Goal: Task Accomplishment & Management: Complete application form

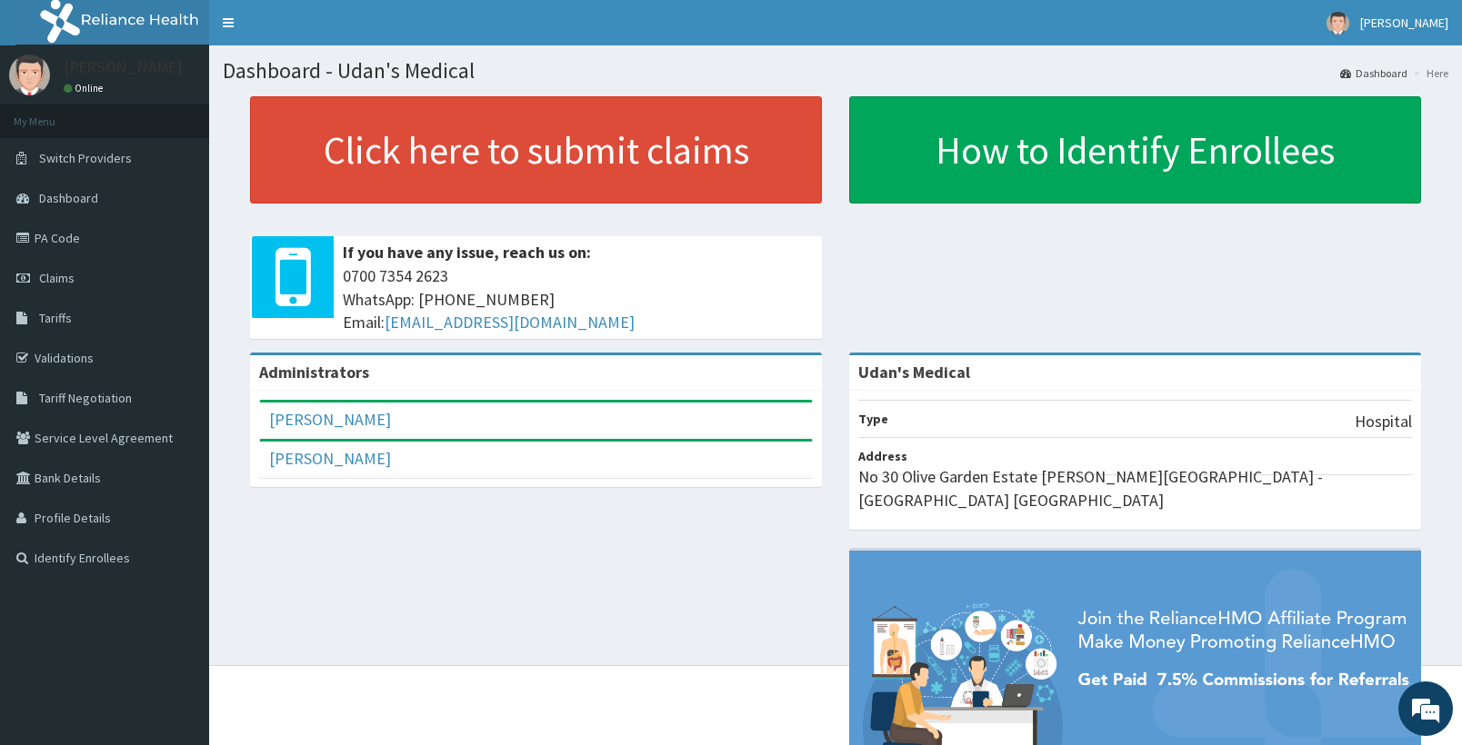
click at [42, 231] on link "PA Code" at bounding box center [104, 238] width 209 height 40
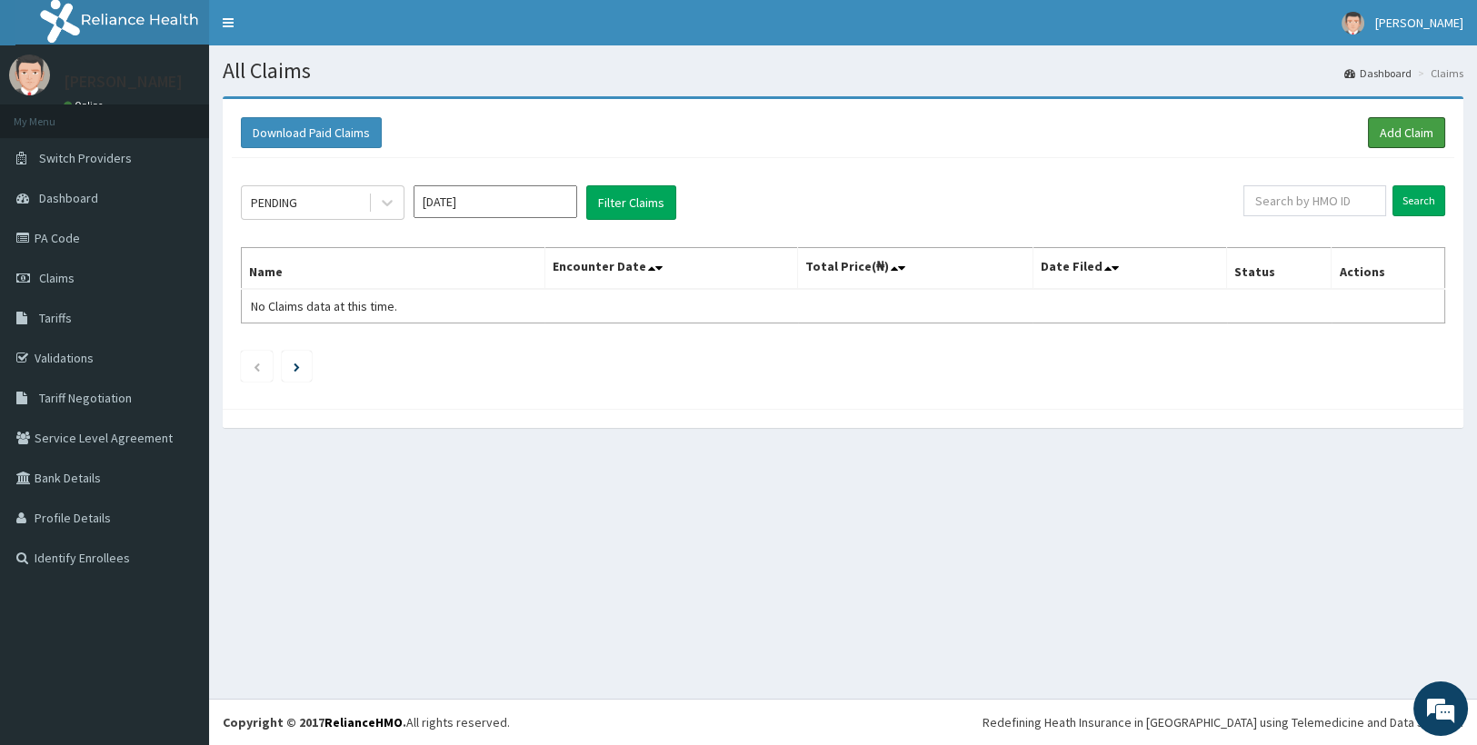
click at [1393, 127] on link "Add Claim" at bounding box center [1406, 132] width 77 height 31
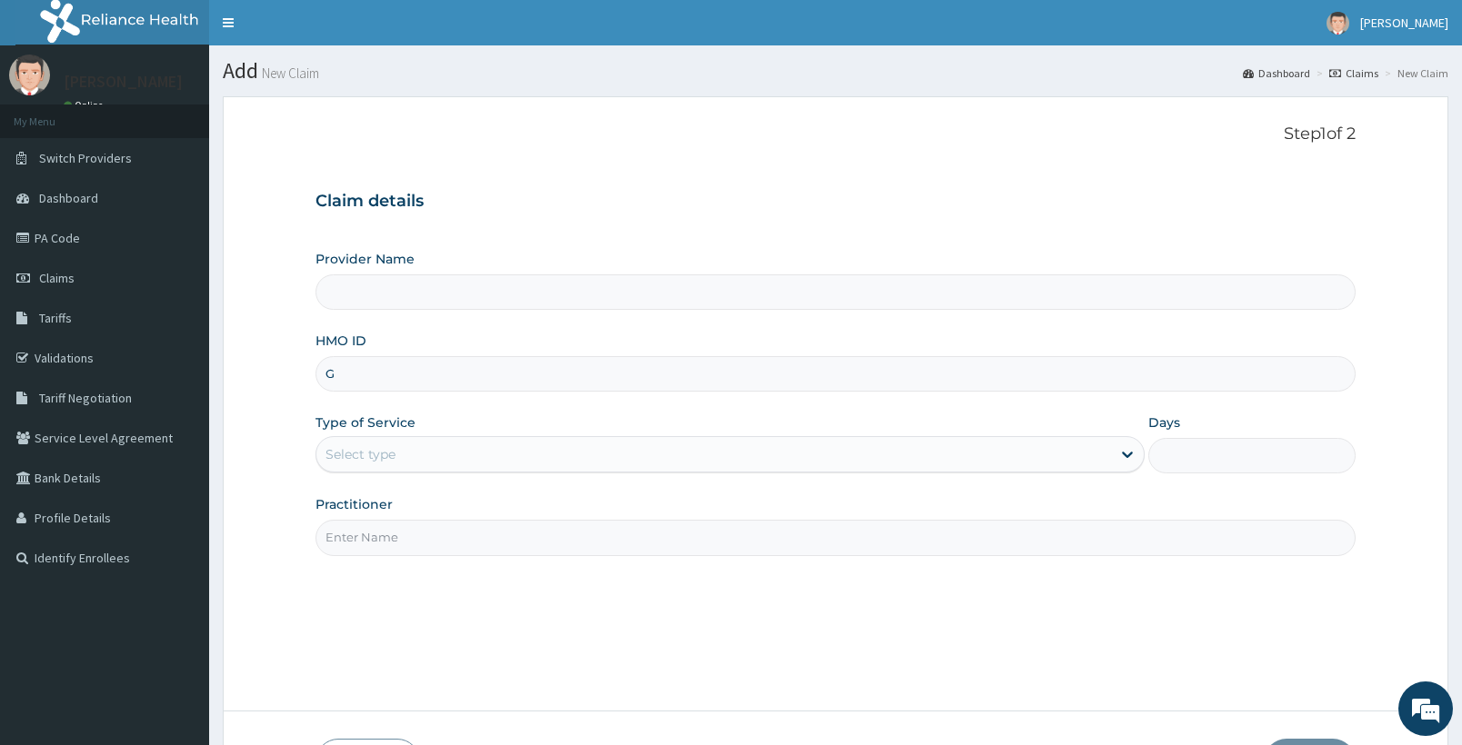
type input "GS"
type input "Udan's Medical"
type input "GSV/10056/D"
click at [360, 449] on div "Select type" at bounding box center [360, 454] width 70 height 18
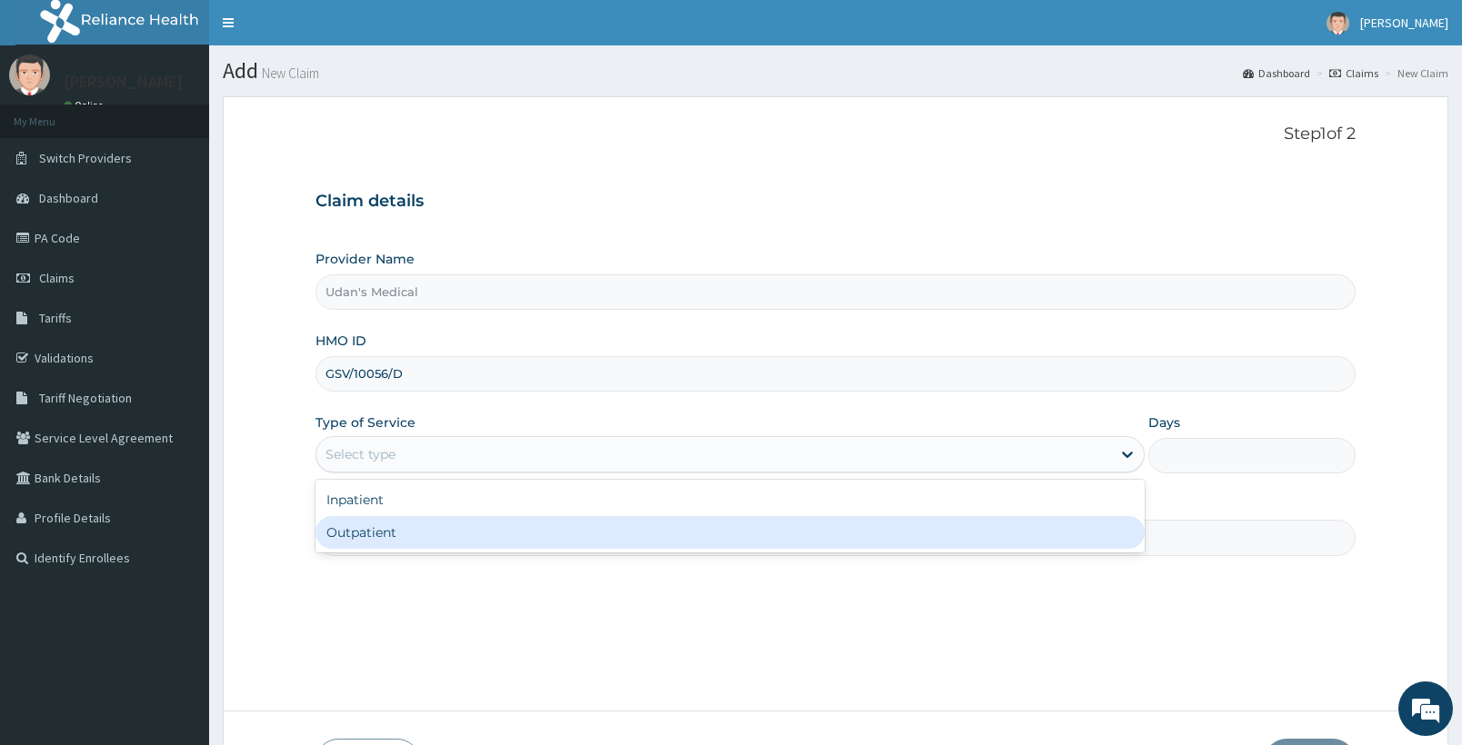
click at [382, 525] on div "Outpatient" at bounding box center [729, 532] width 829 height 33
type input "1"
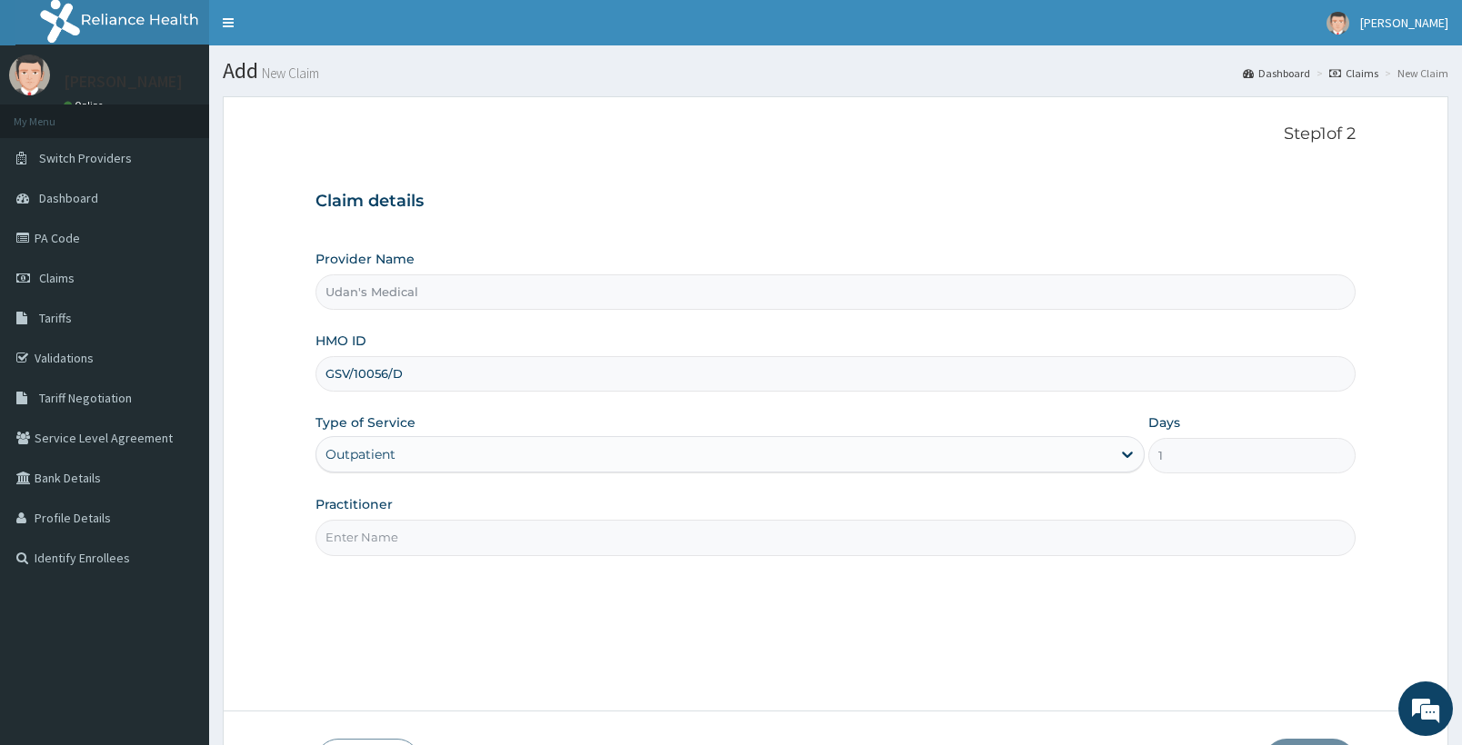
click at [386, 536] on input "Practitioner" at bounding box center [835, 537] width 1040 height 35
type input "DOCTOR ONYEDIKACHI"
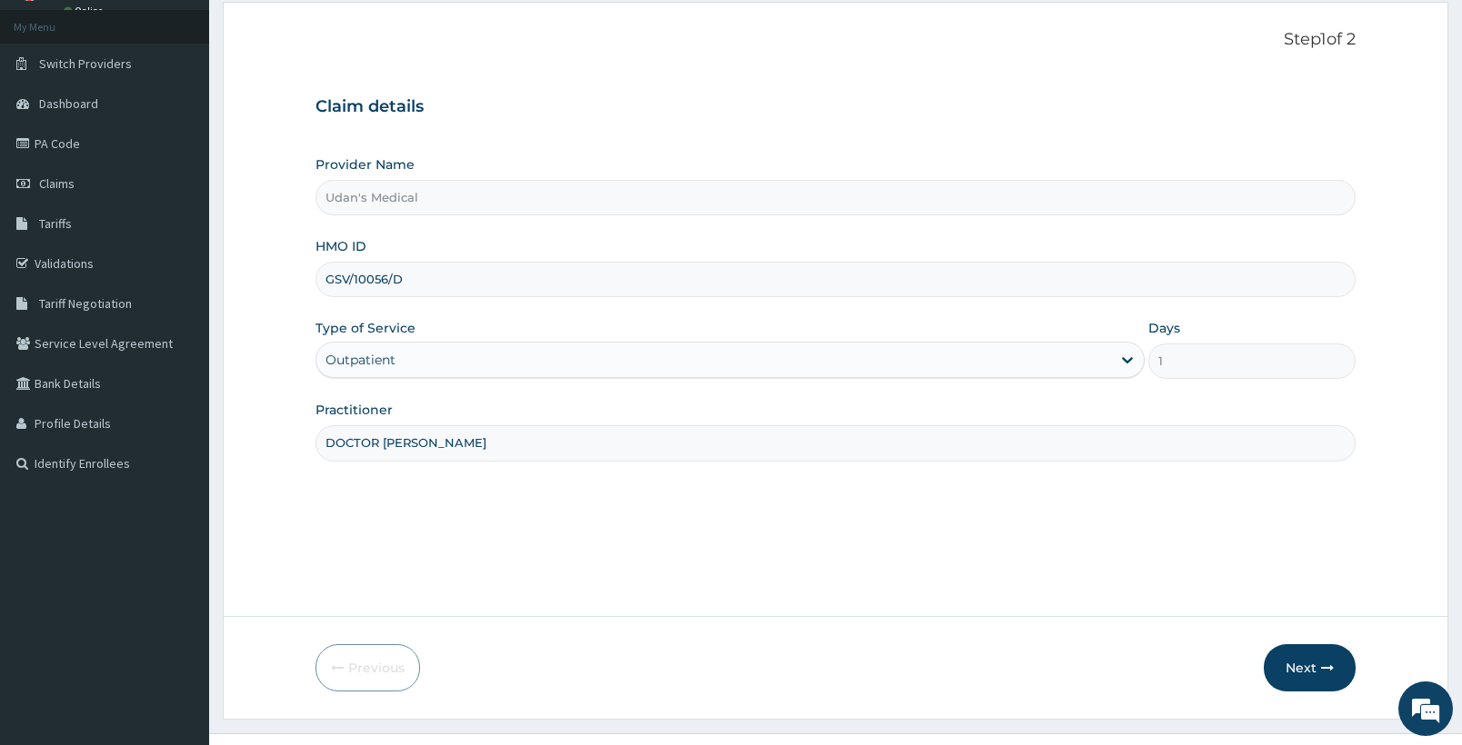
scroll to position [129, 0]
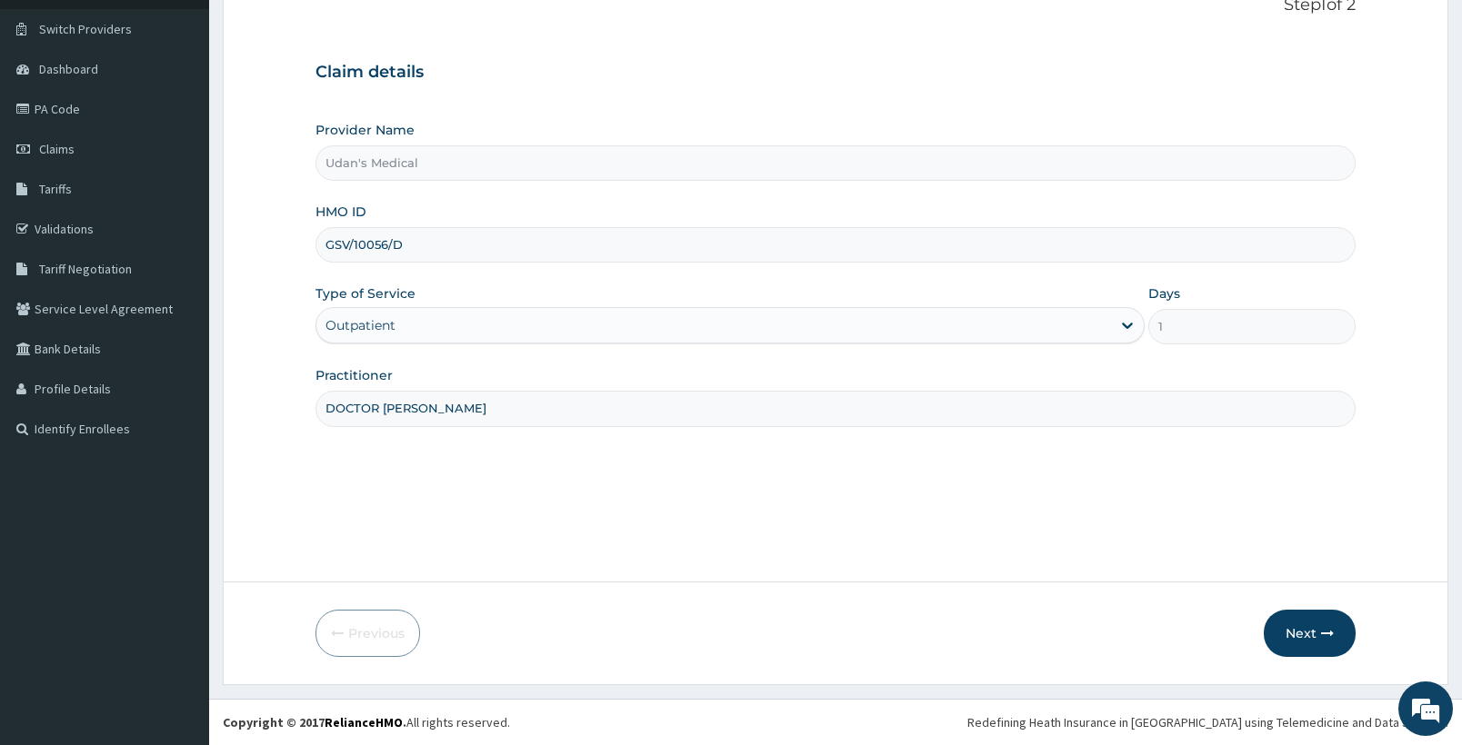
click at [1306, 637] on button "Next" at bounding box center [1309, 633] width 92 height 47
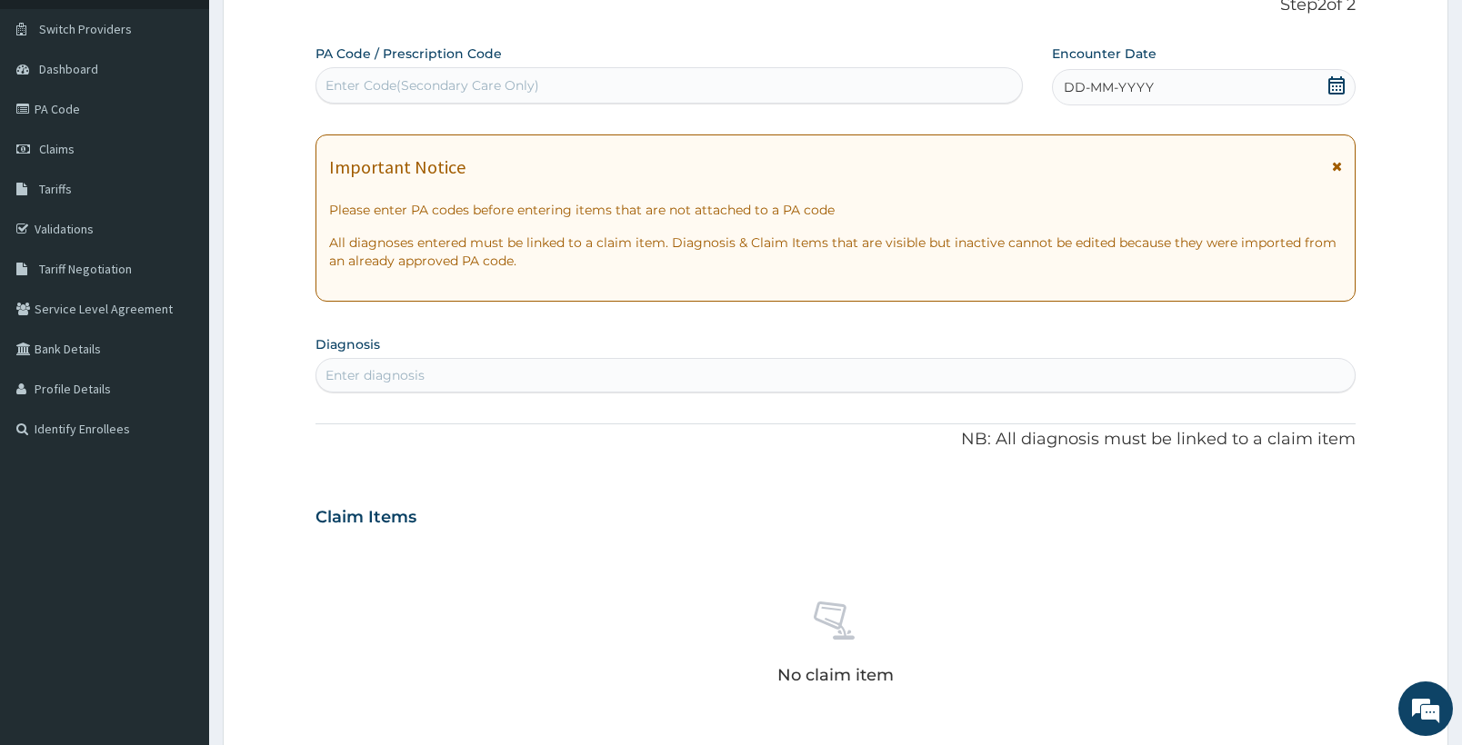
click at [347, 89] on div "Enter Code(Secondary Care Only)" at bounding box center [432, 85] width 214 height 18
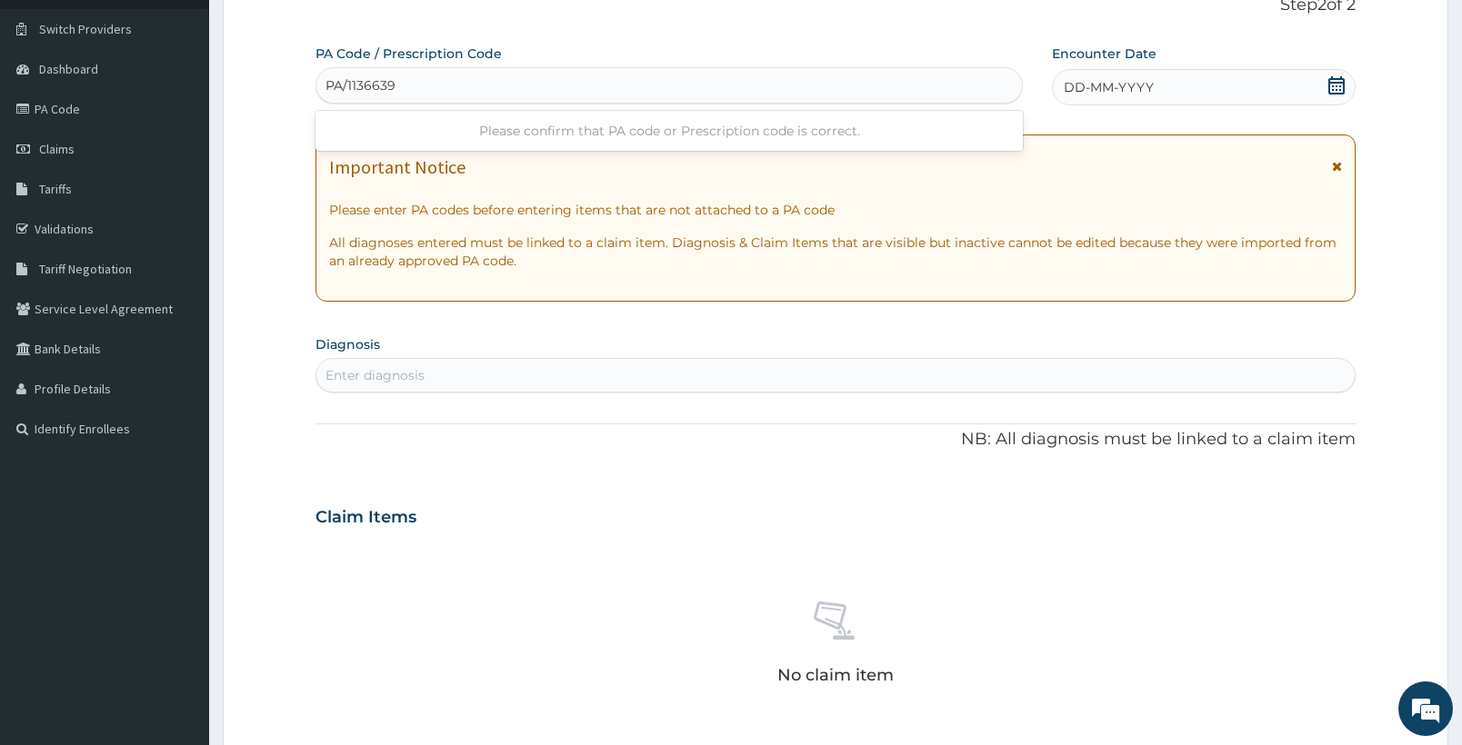
type input "PA/1136639"
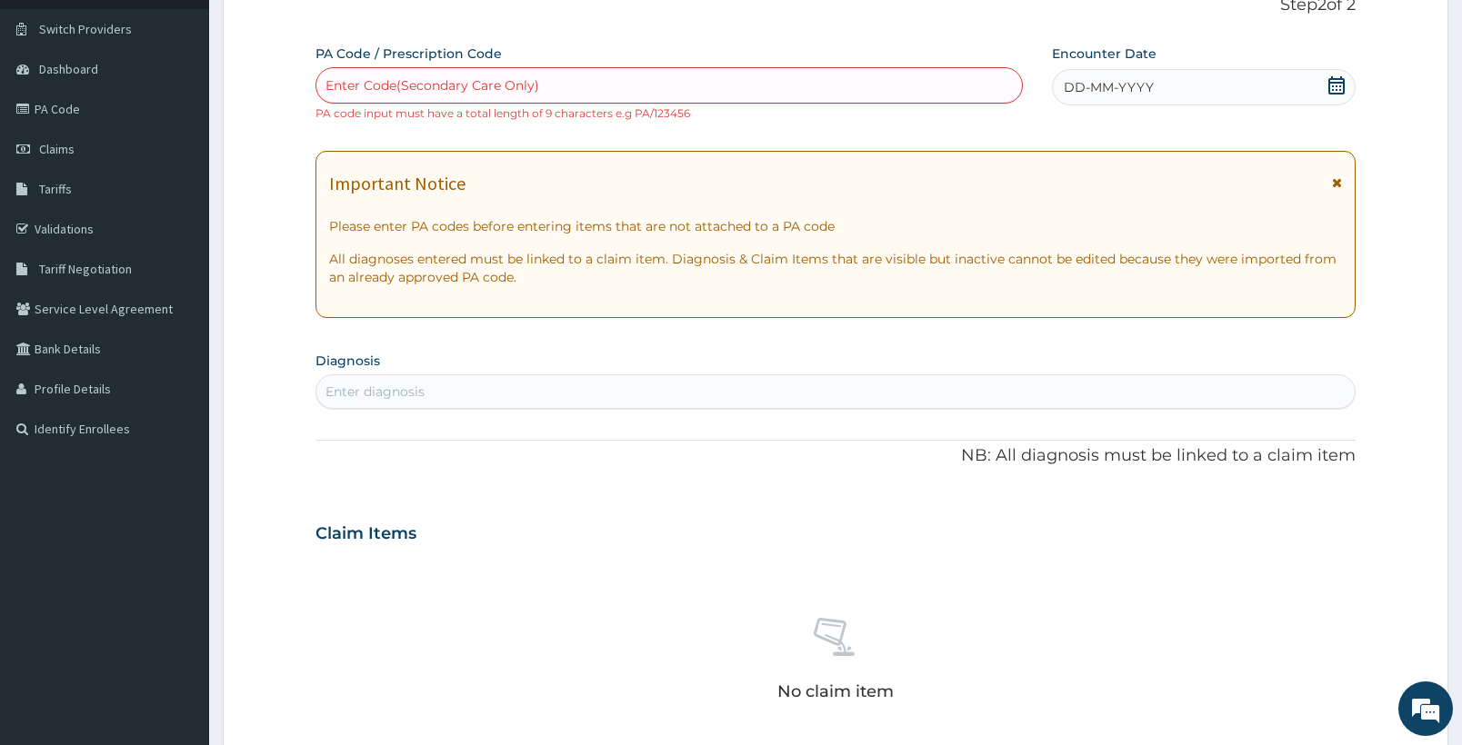
click at [404, 374] on div "Enter diagnosis" at bounding box center [835, 391] width 1040 height 35
click at [335, 76] on div "Enter Code(Secondary Care Only)" at bounding box center [432, 85] width 214 height 18
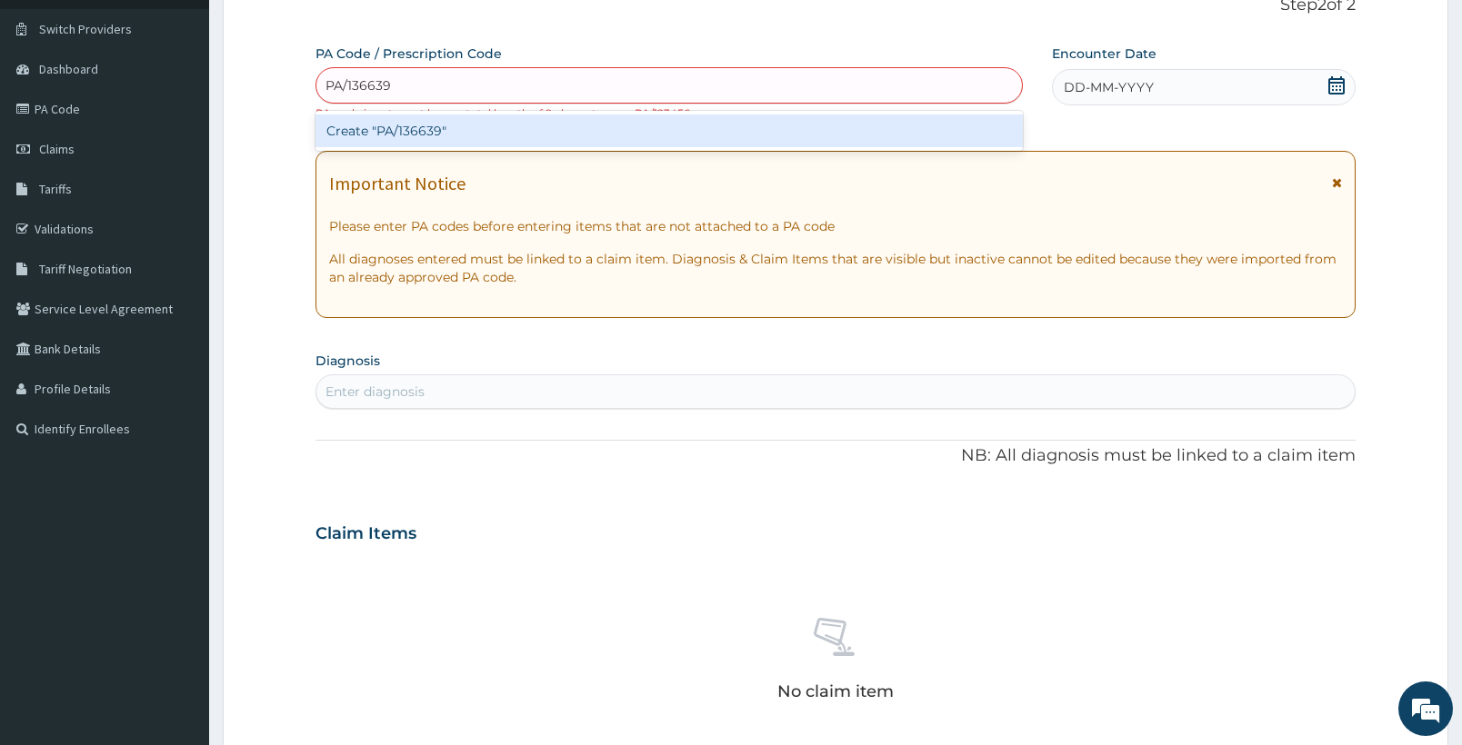
type input "PA/136639"
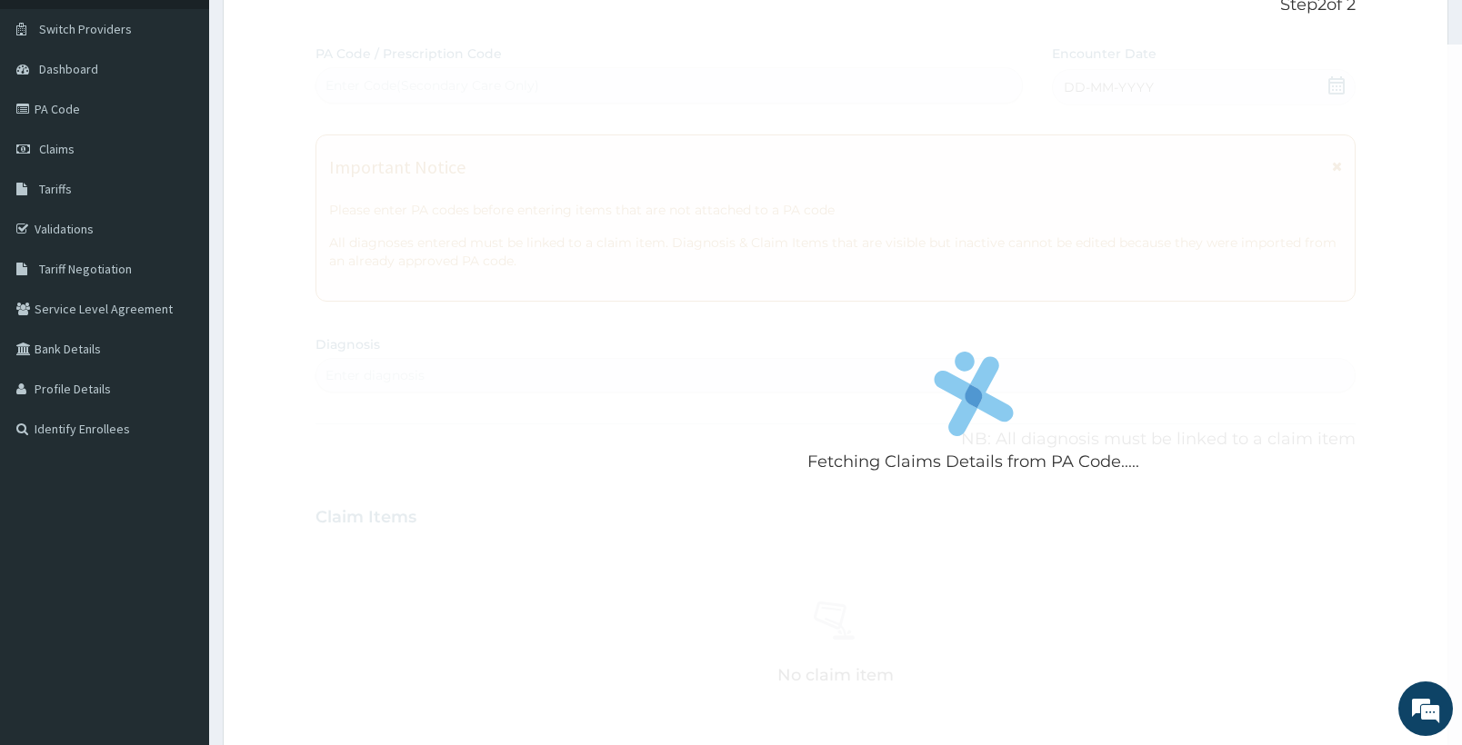
click at [392, 390] on div "Fetching Claims Details from PA Code..... PA Code / Prescription Code Enter Cod…" at bounding box center [835, 515] width 1040 height 941
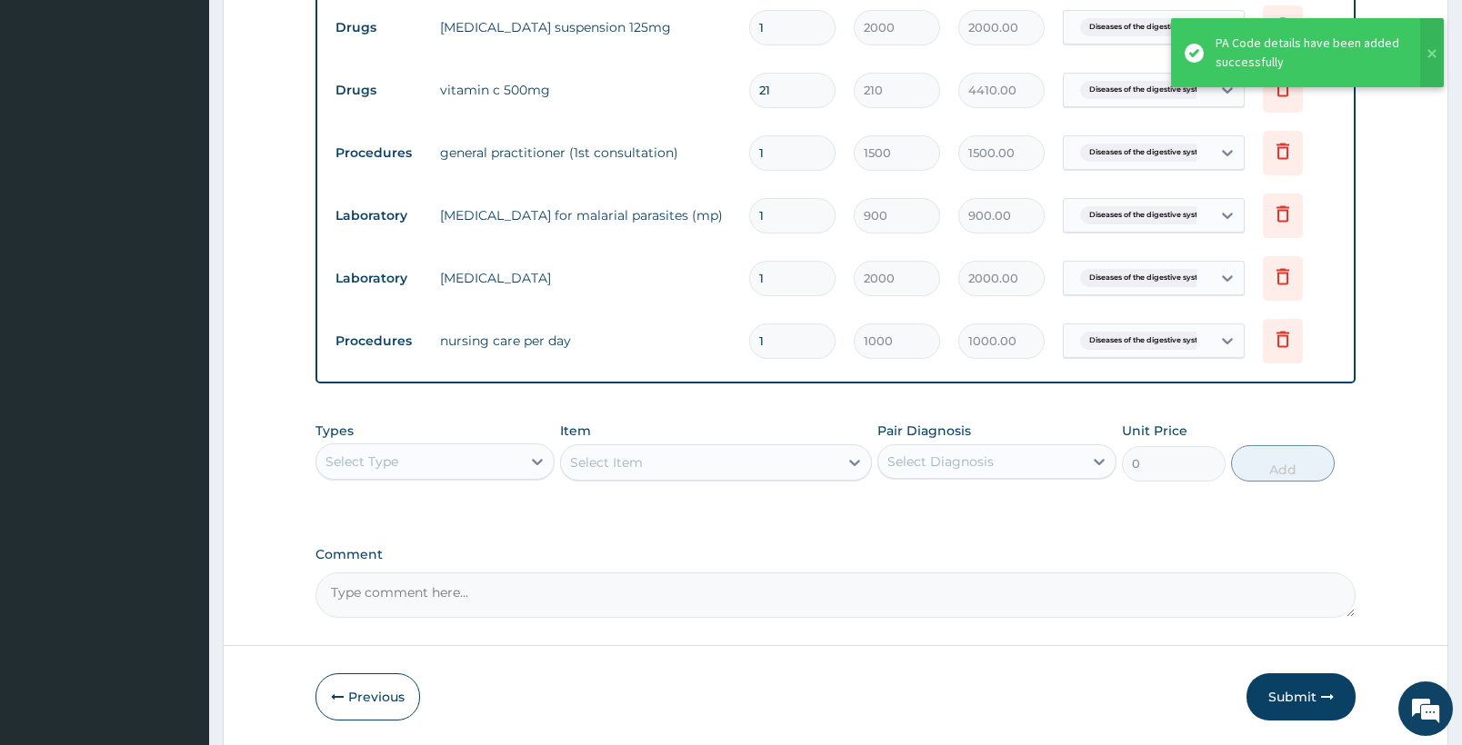
scroll to position [867, 0]
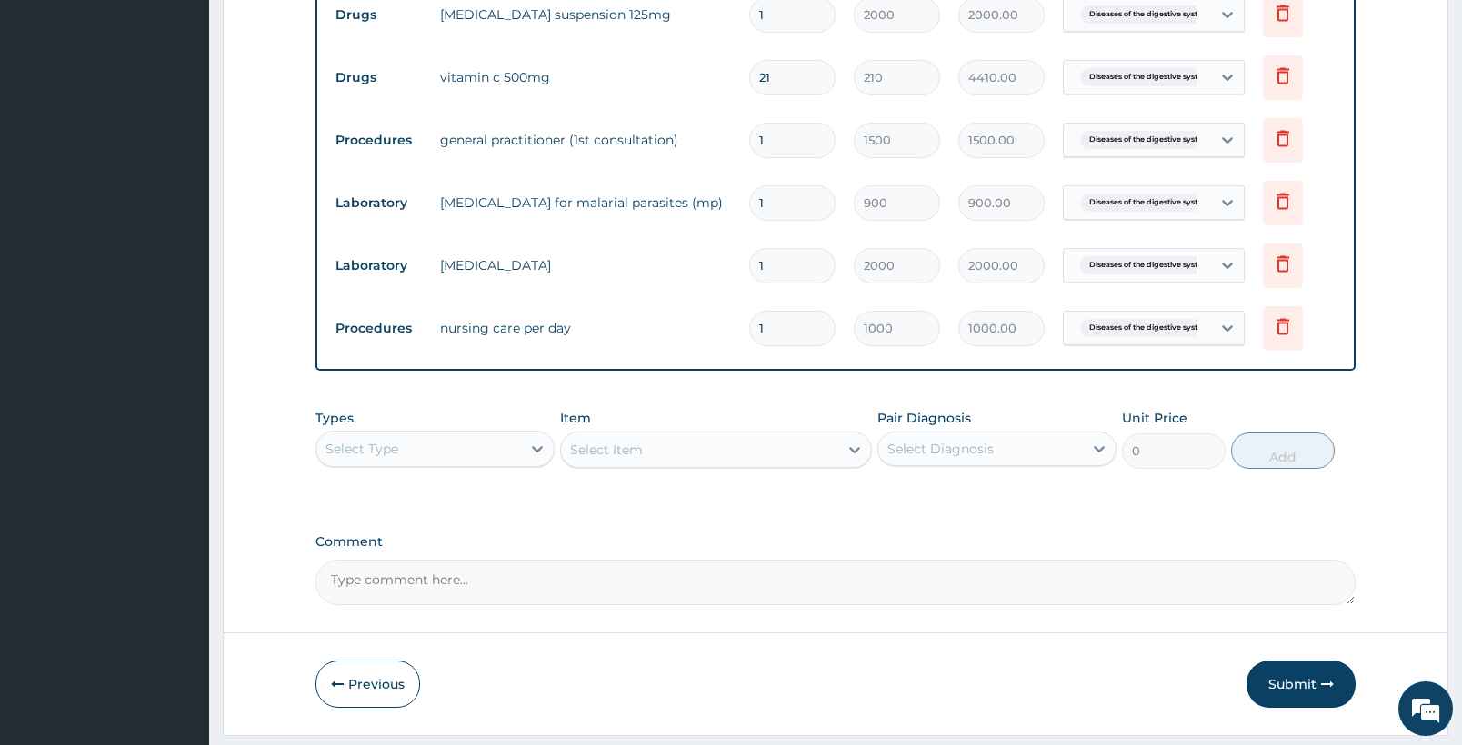
click at [1303, 681] on button "Submit" at bounding box center [1300, 684] width 109 height 47
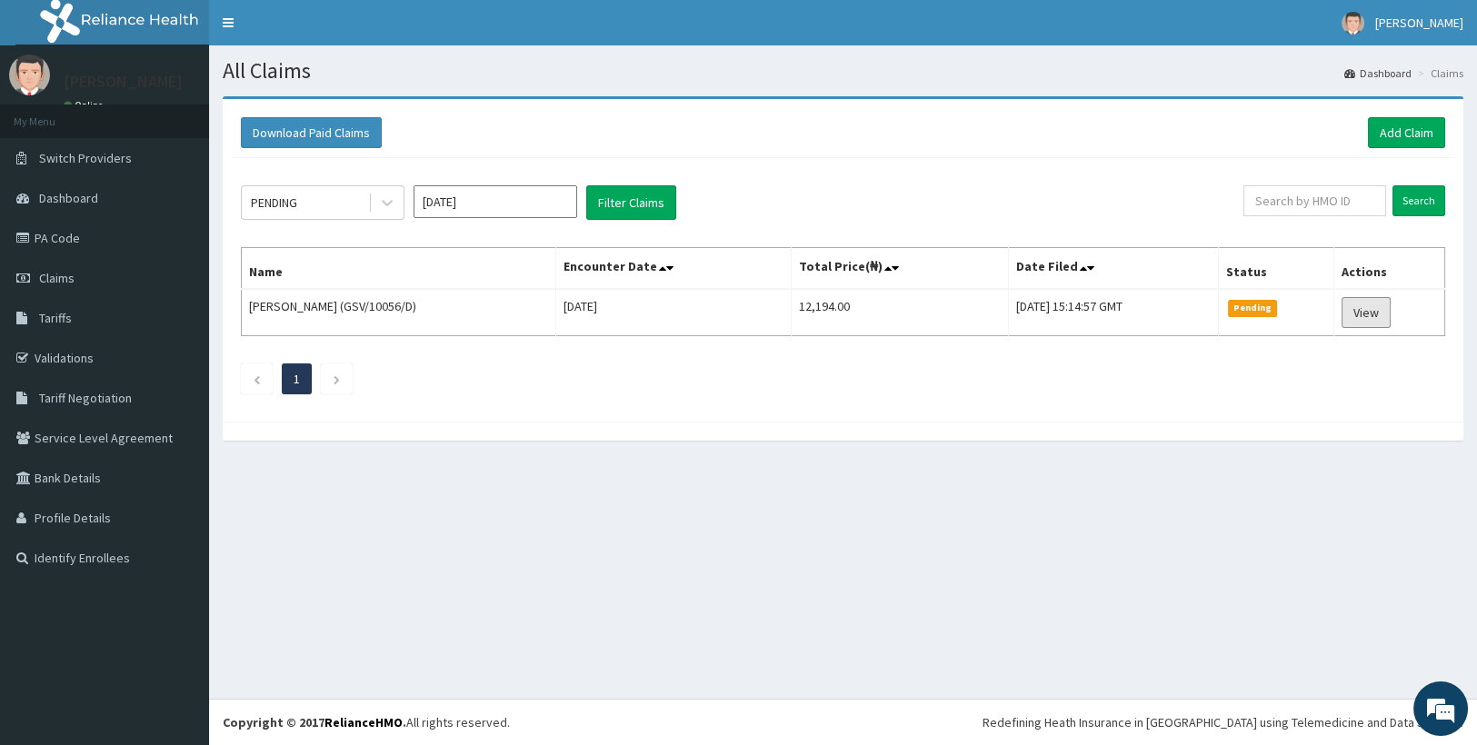
click at [1371, 310] on link "View" at bounding box center [1366, 312] width 49 height 31
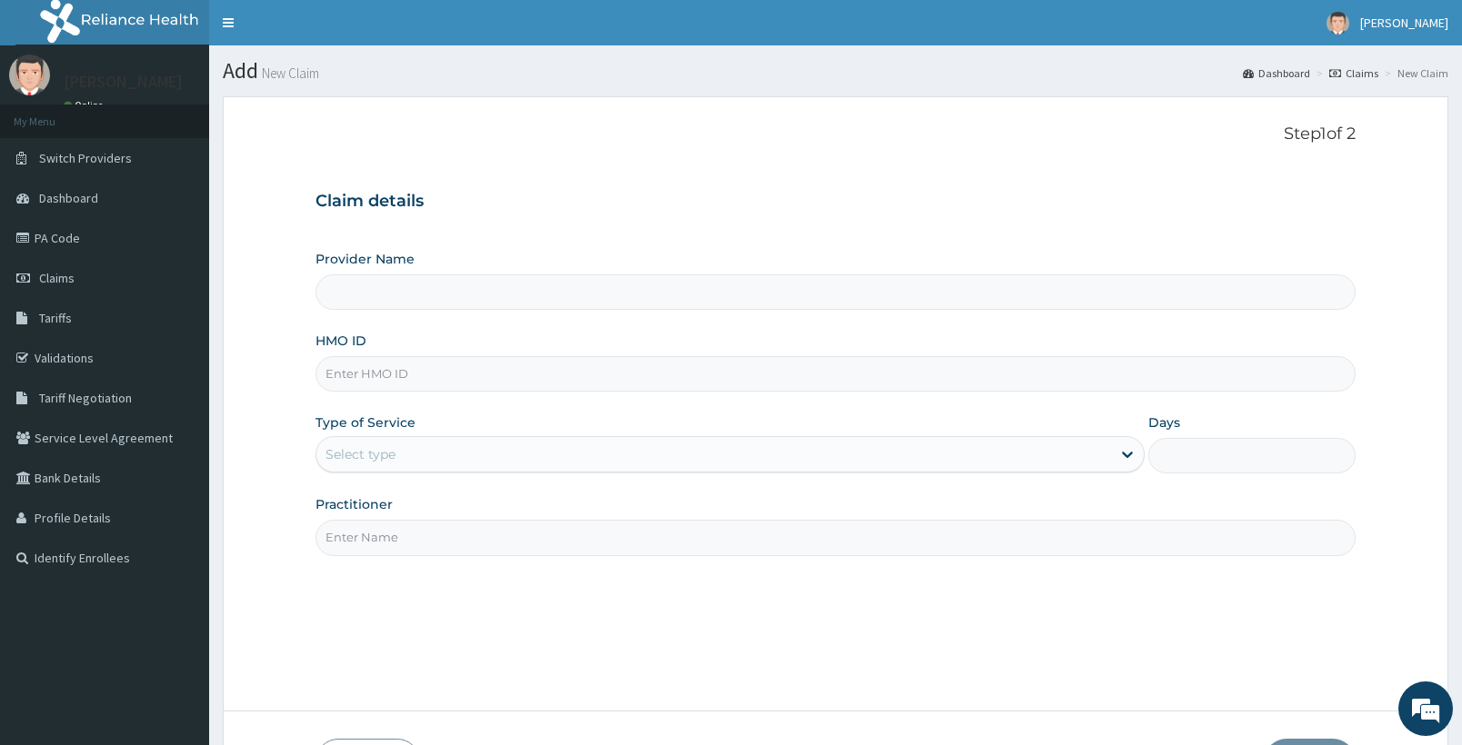
scroll to position [129, 0]
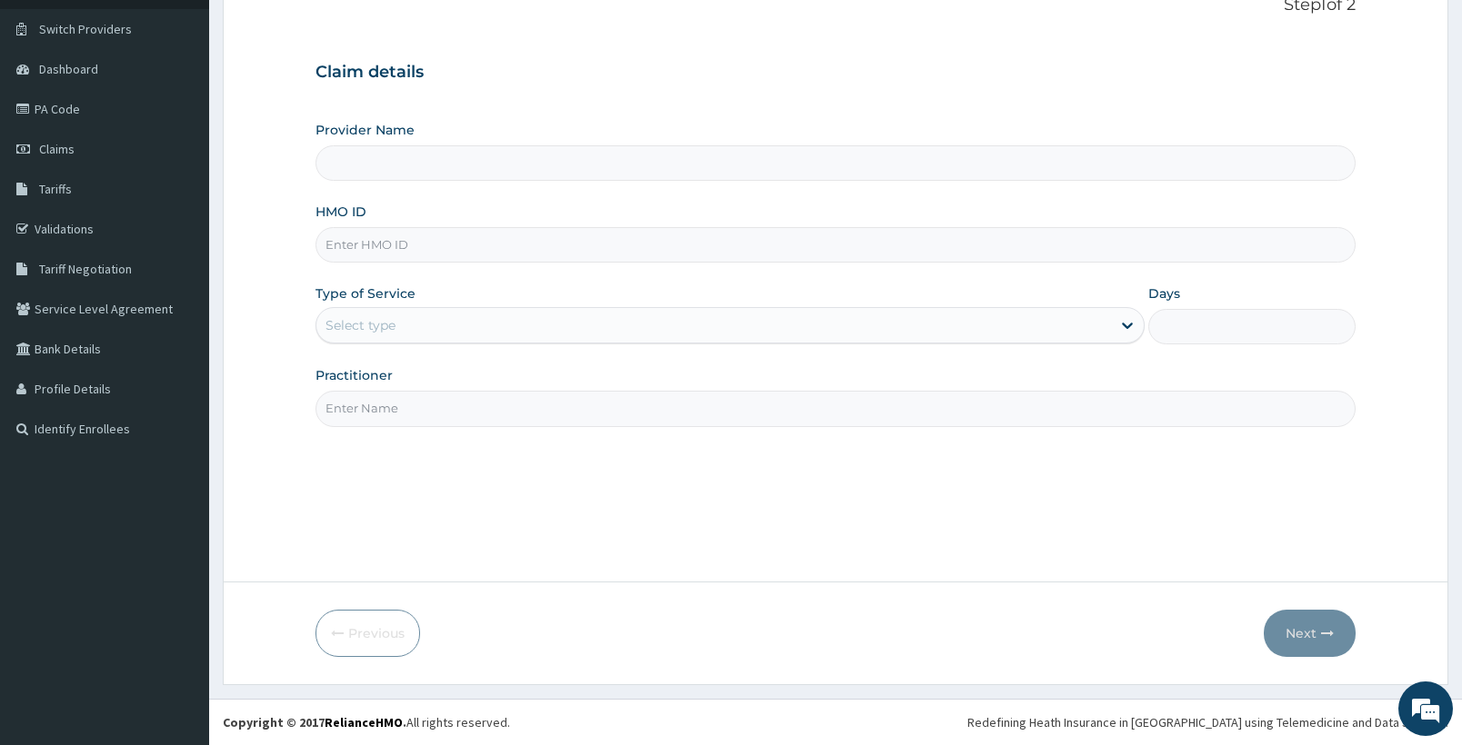
type input "Udan's Medical"
